Goal: Task Accomplishment & Management: Use online tool/utility

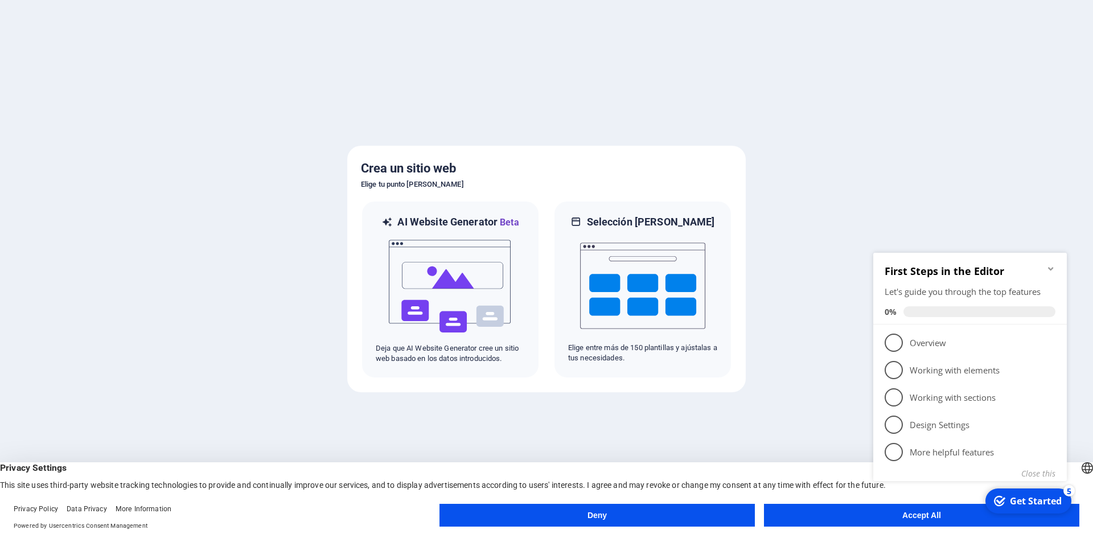
click at [815, 517] on button "Accept All" at bounding box center [921, 515] width 315 height 23
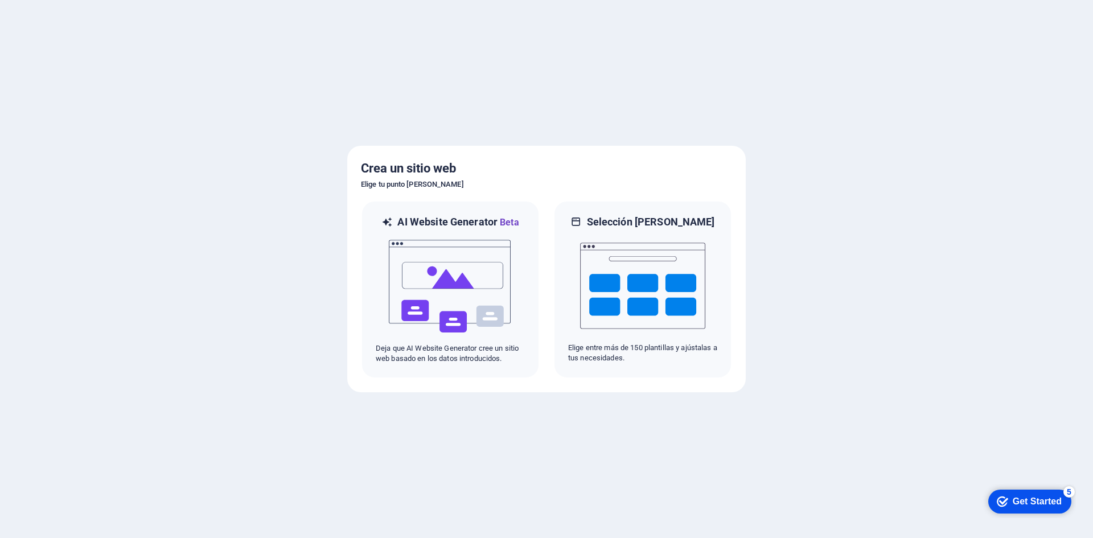
click at [1041, 498] on div "Get Started" at bounding box center [1036, 501] width 49 height 10
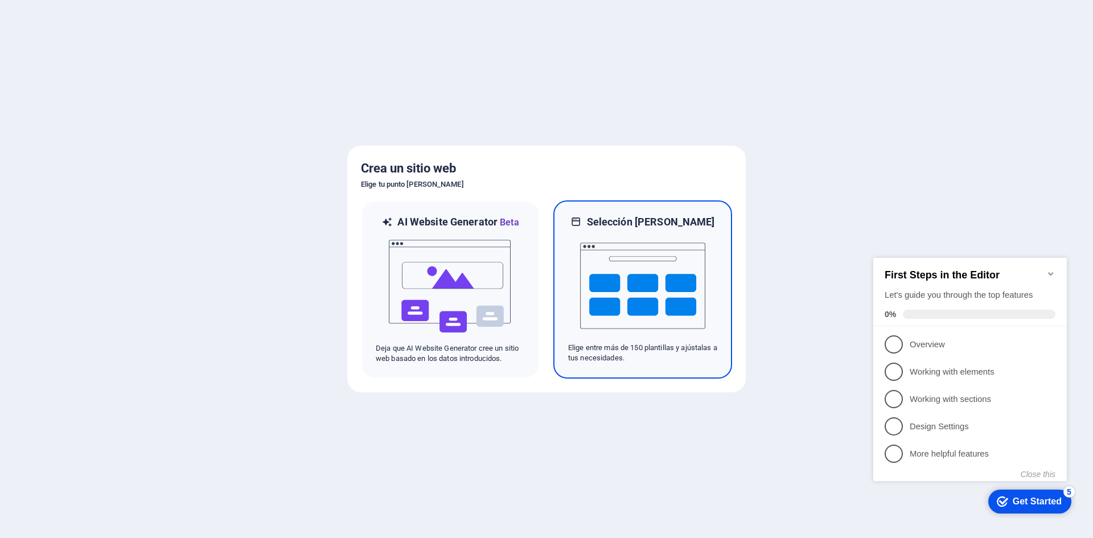
click at [686, 304] on img at bounding box center [642, 286] width 125 height 114
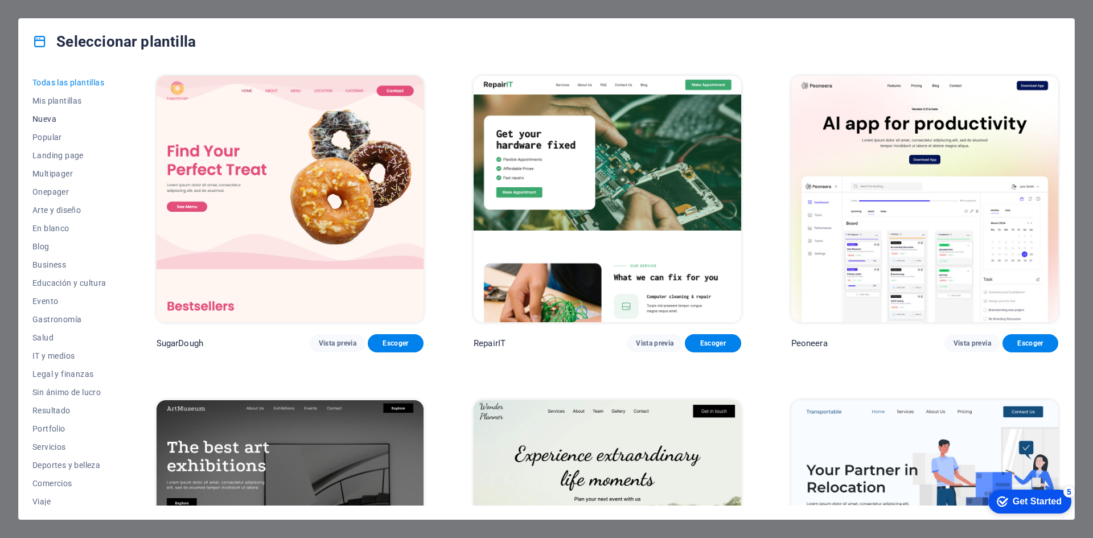
click at [47, 121] on span "Nueva" at bounding box center [69, 118] width 74 height 9
click at [50, 228] on span "En blanco" at bounding box center [69, 228] width 74 height 9
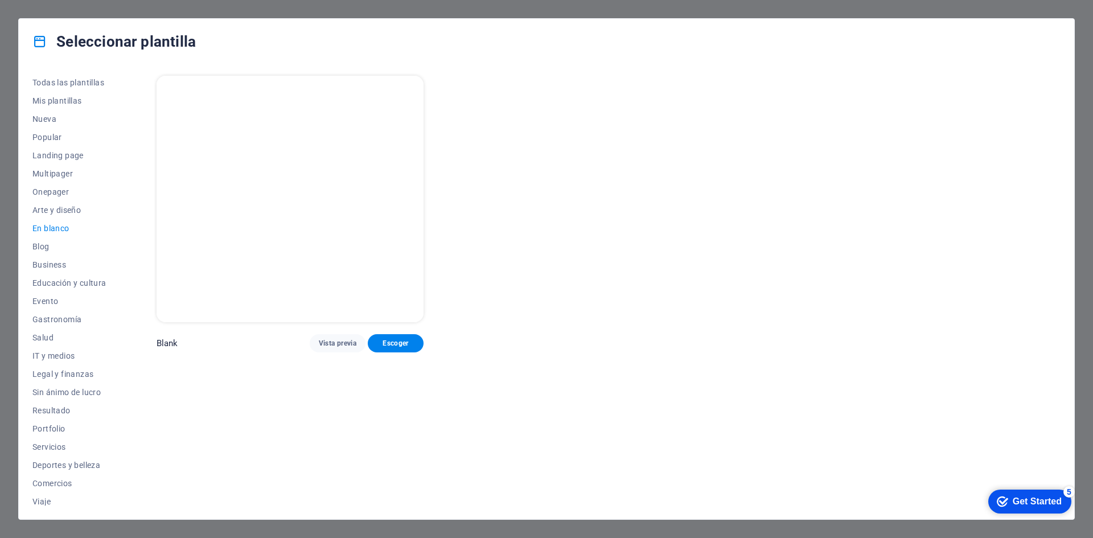
click at [370, 250] on img at bounding box center [289, 199] width 267 height 246
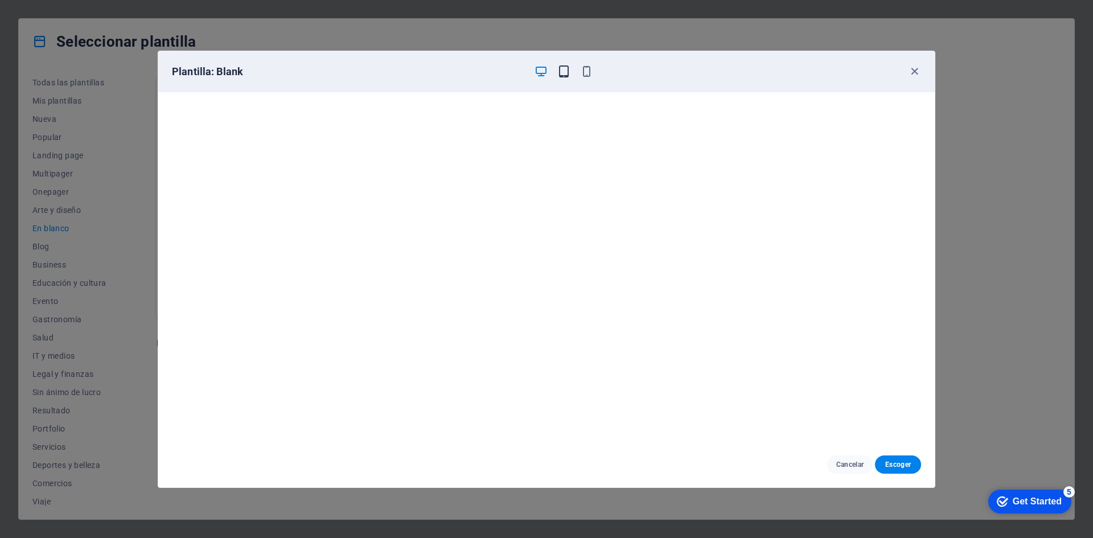
click at [562, 70] on icon "button" at bounding box center [563, 71] width 13 height 13
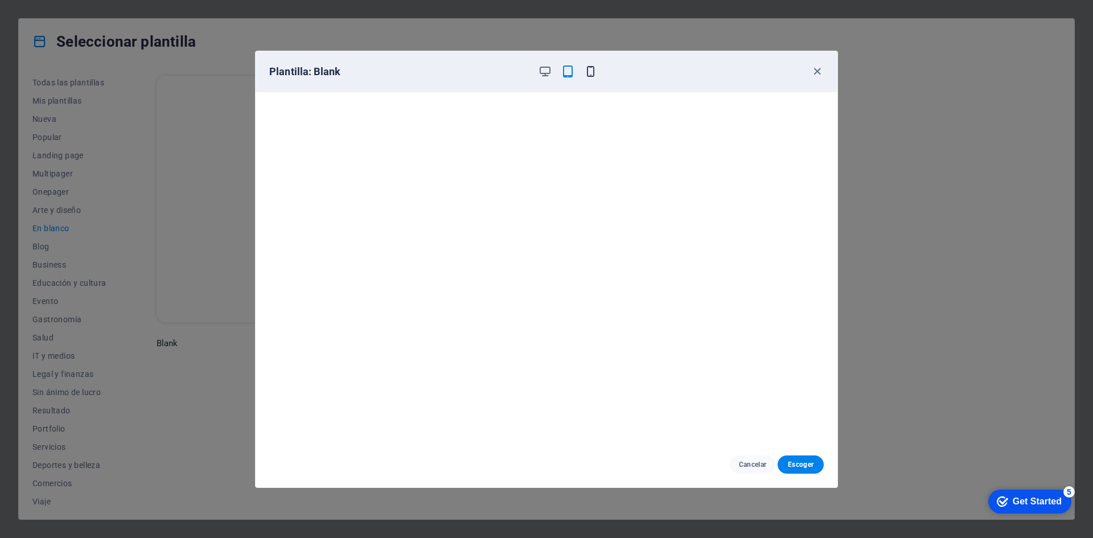
click at [590, 72] on icon "button" at bounding box center [590, 71] width 13 height 13
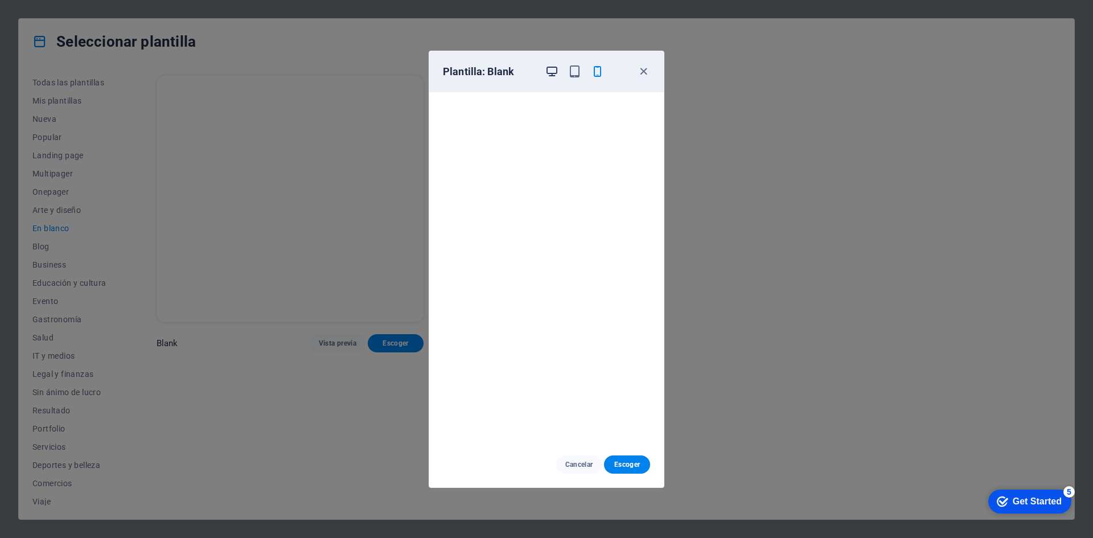
click at [556, 72] on icon "button" at bounding box center [551, 71] width 13 height 13
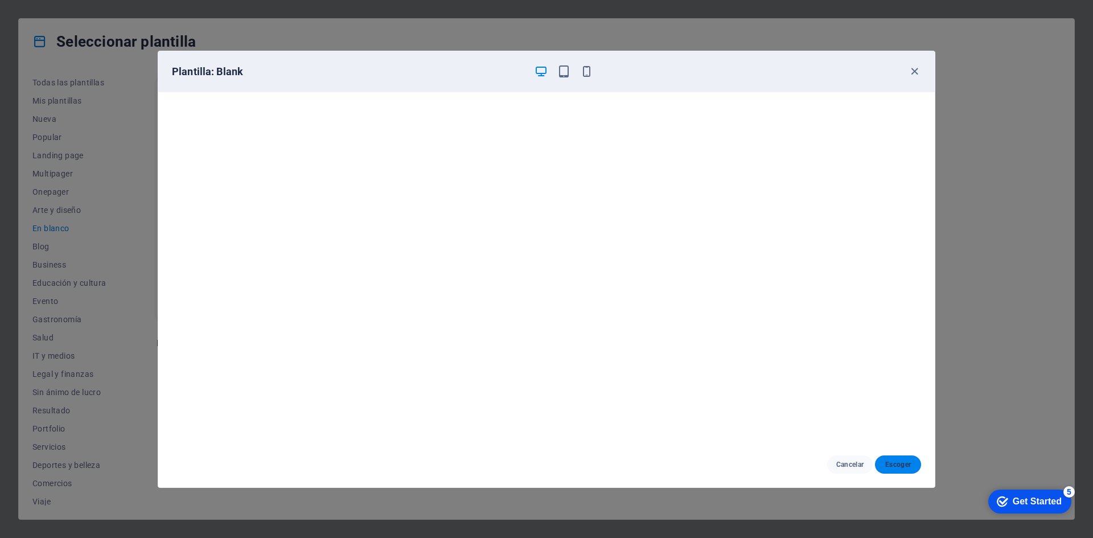
click at [892, 463] on span "Escoger" at bounding box center [898, 464] width 28 height 9
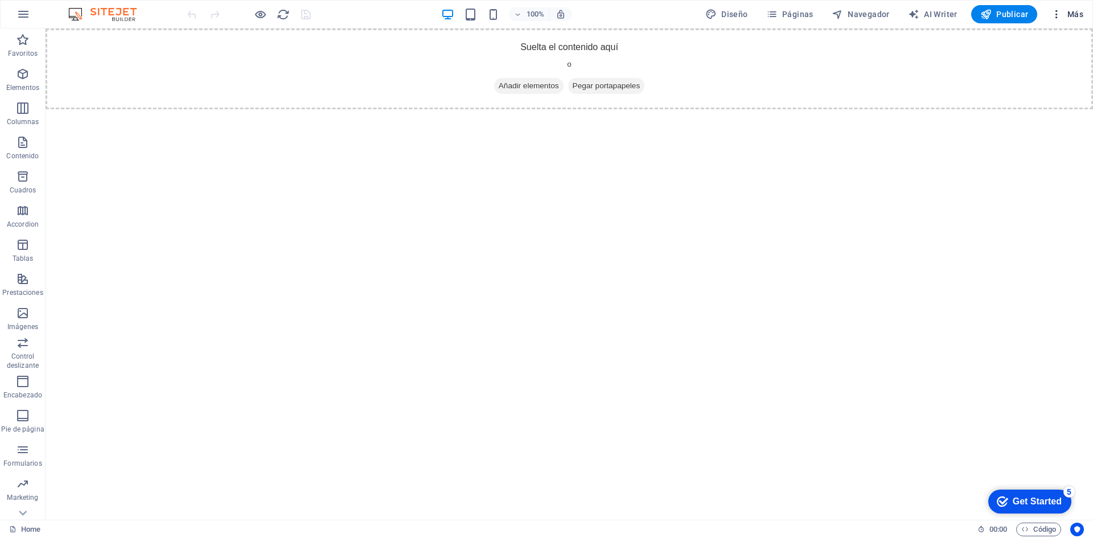
click at [1063, 20] on button "Más" at bounding box center [1067, 14] width 42 height 18
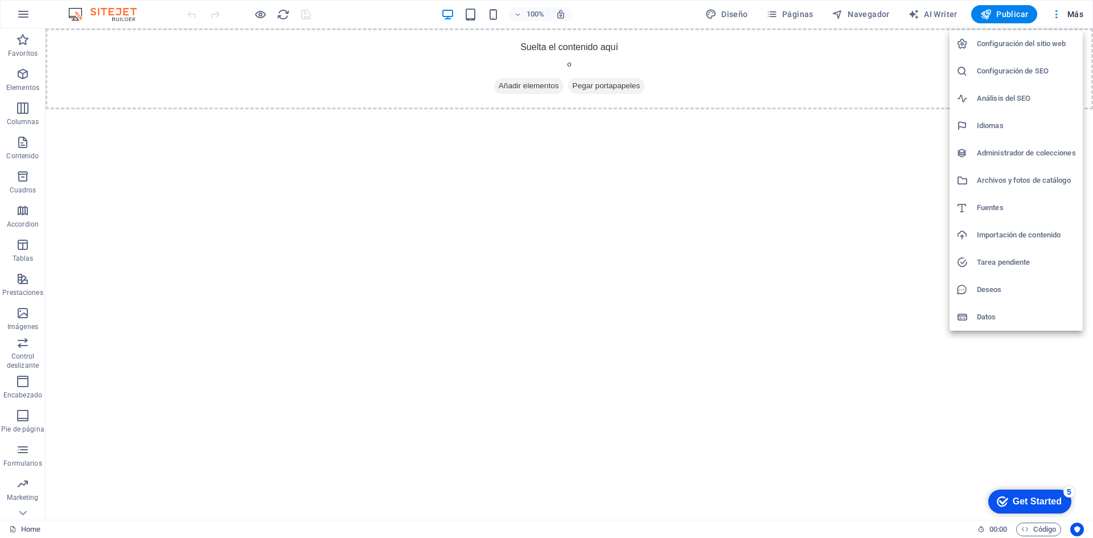
click at [808, 373] on div at bounding box center [546, 269] width 1093 height 538
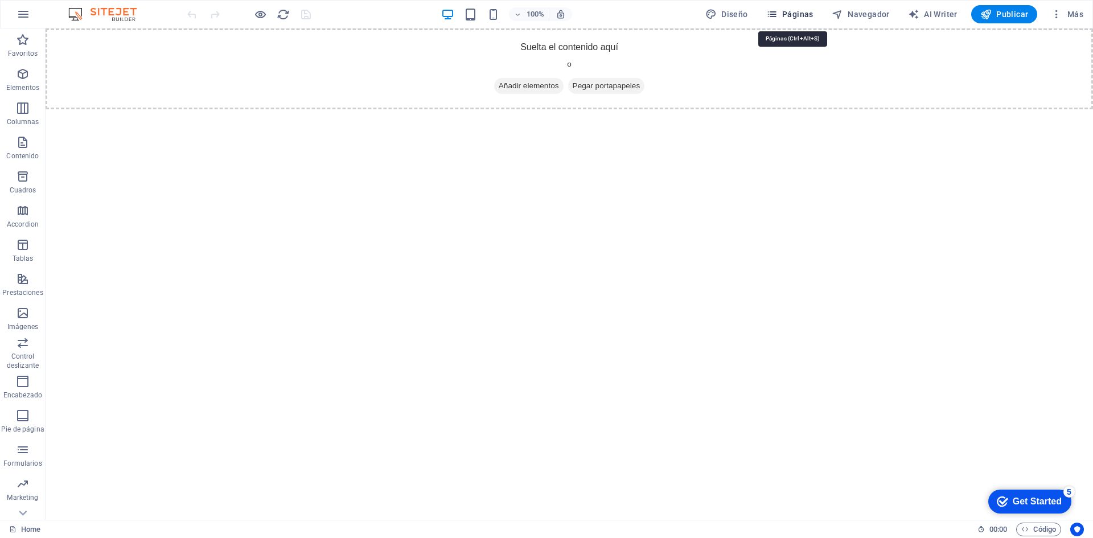
click at [776, 15] on icon "button" at bounding box center [771, 14] width 11 height 11
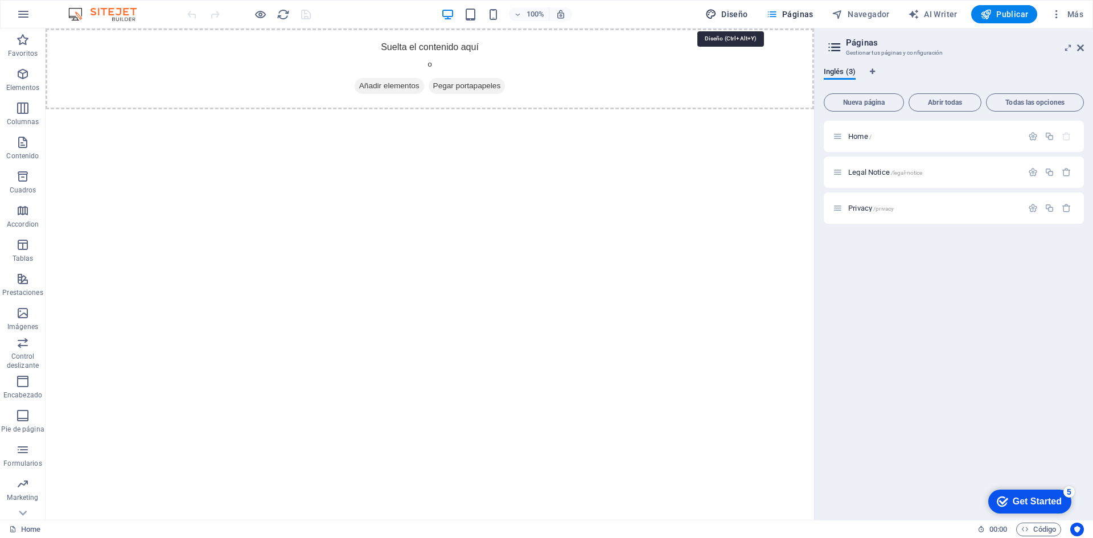
click at [747, 17] on span "Diseño" at bounding box center [726, 14] width 43 height 11
select select "px"
select select "400"
select select "px"
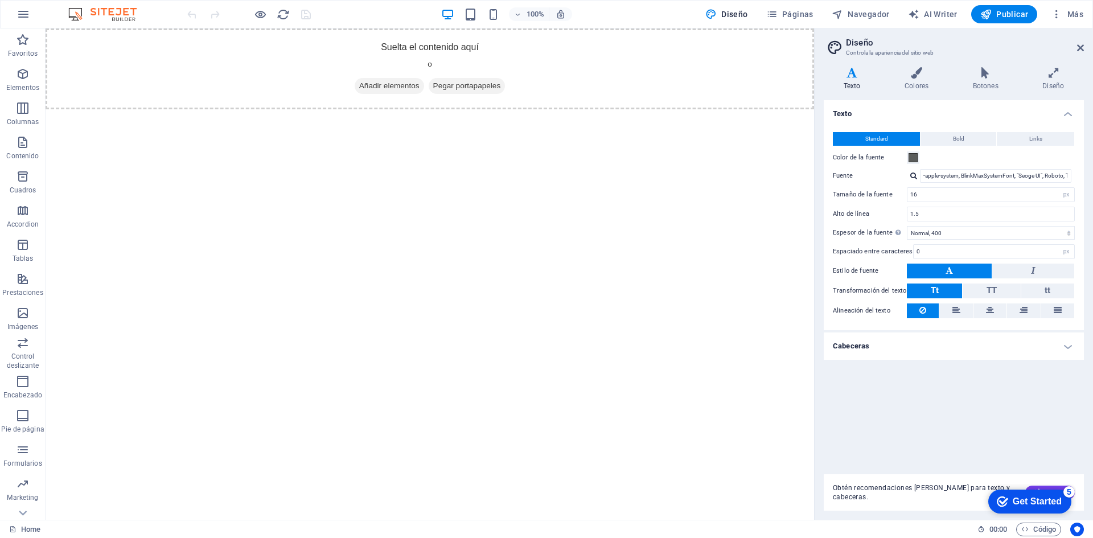
click at [1075, 50] on header "Diseño Controla la apariencia del sitio web" at bounding box center [955, 43] width 258 height 30
click at [1078, 47] on icon at bounding box center [1080, 47] width 7 height 9
